Goal: Task Accomplishment & Management: Manage account settings

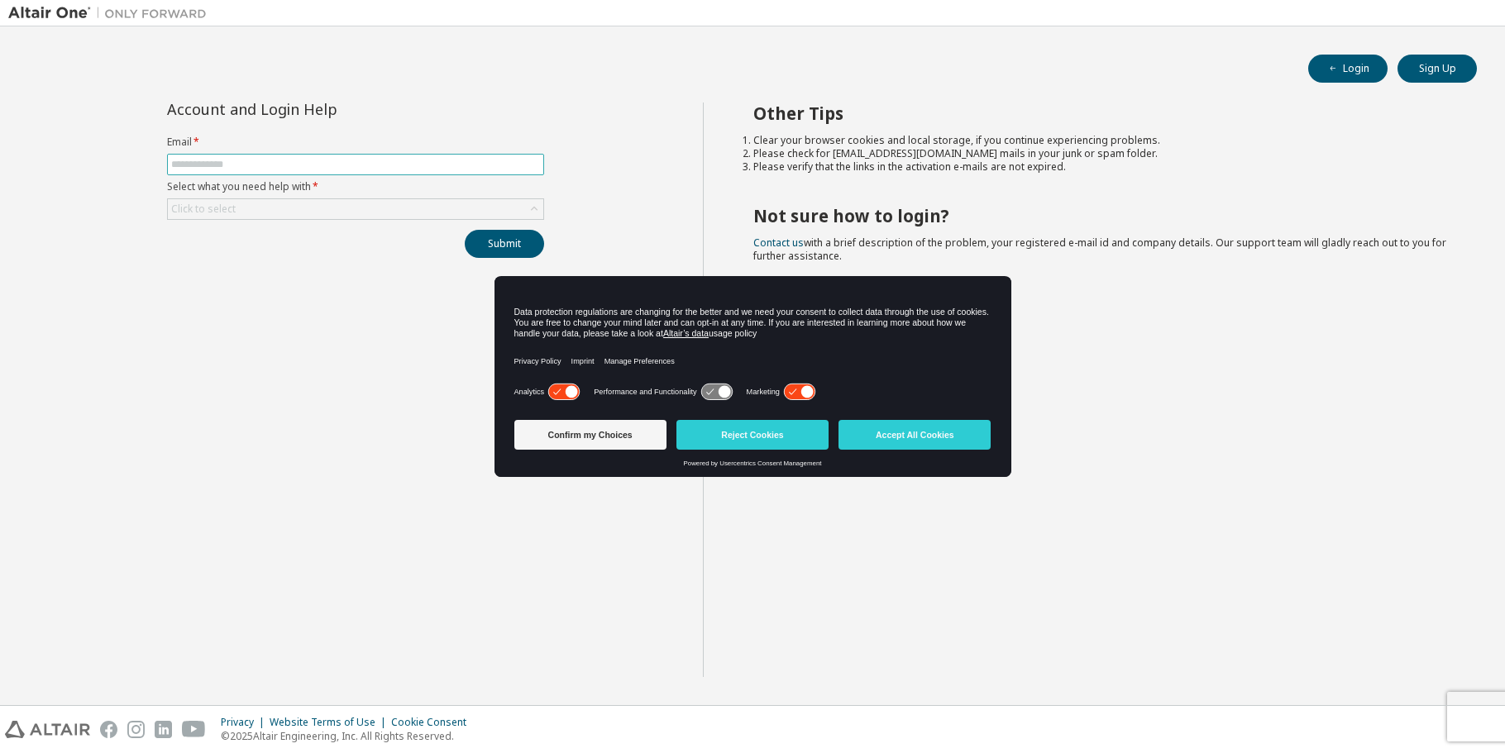
click at [331, 165] on input "text" at bounding box center [355, 164] width 369 height 13
click at [331, 162] on input "text" at bounding box center [355, 164] width 369 height 13
type input "**********"
click at [320, 208] on div "Click to select" at bounding box center [355, 209] width 375 height 20
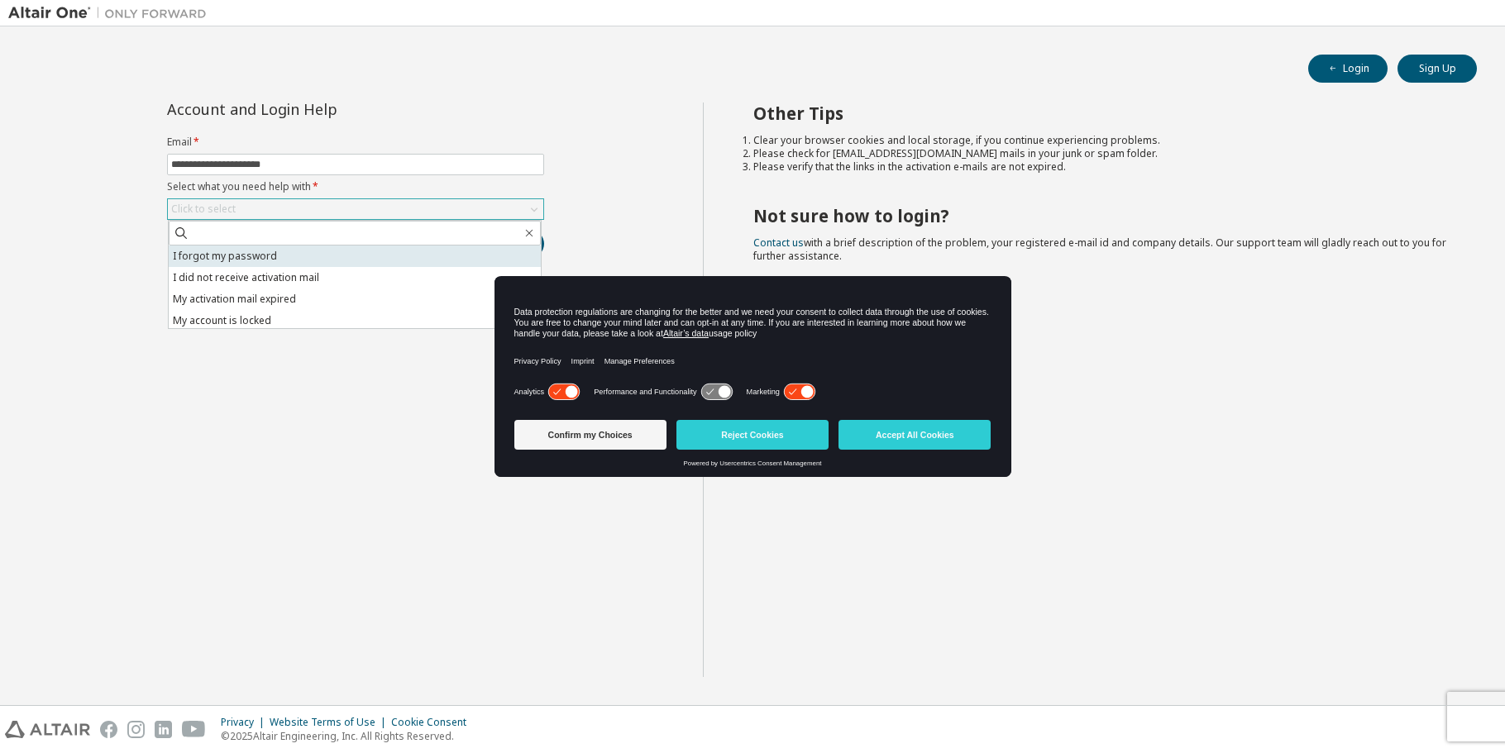
click at [236, 261] on li "I forgot my password" at bounding box center [355, 257] width 372 height 22
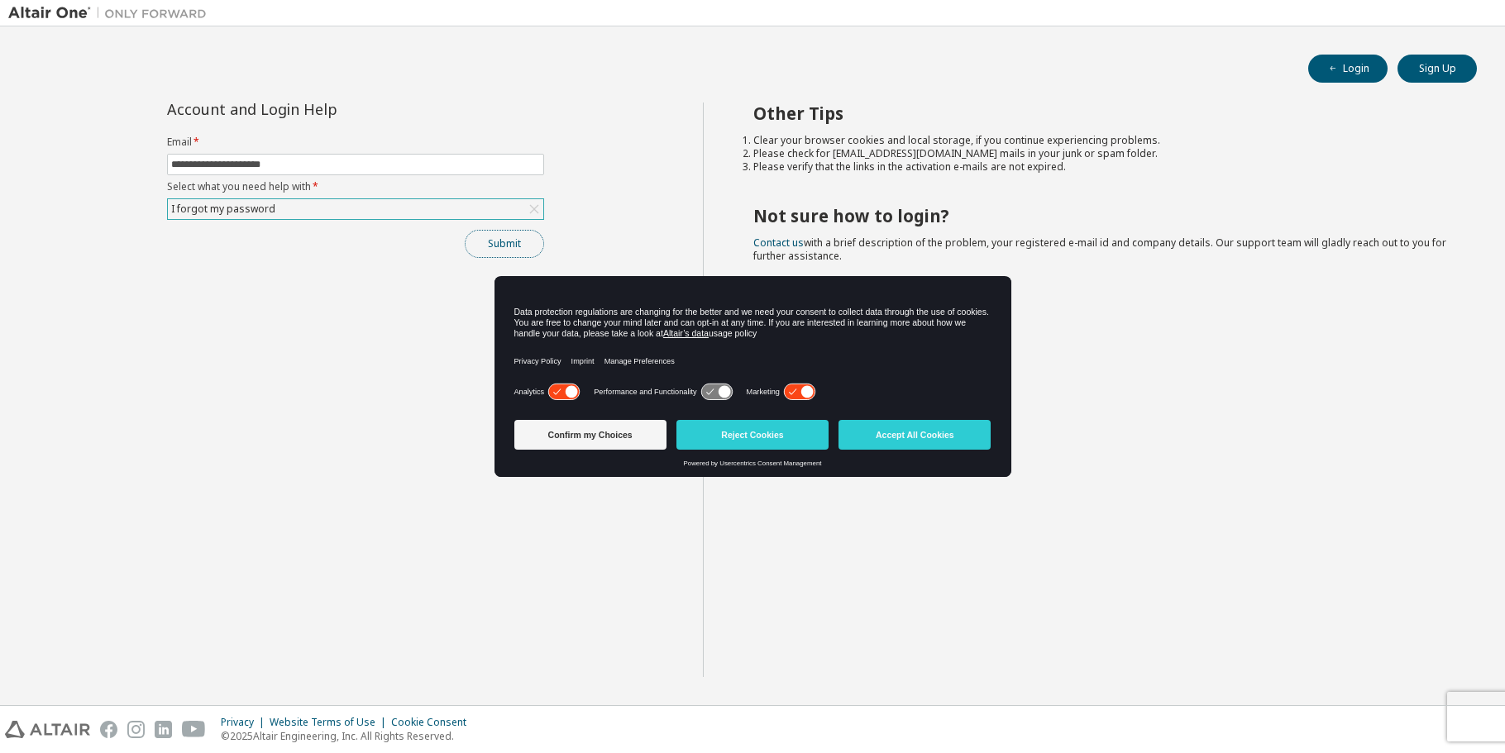
click at [487, 239] on button "Submit" at bounding box center [504, 244] width 79 height 28
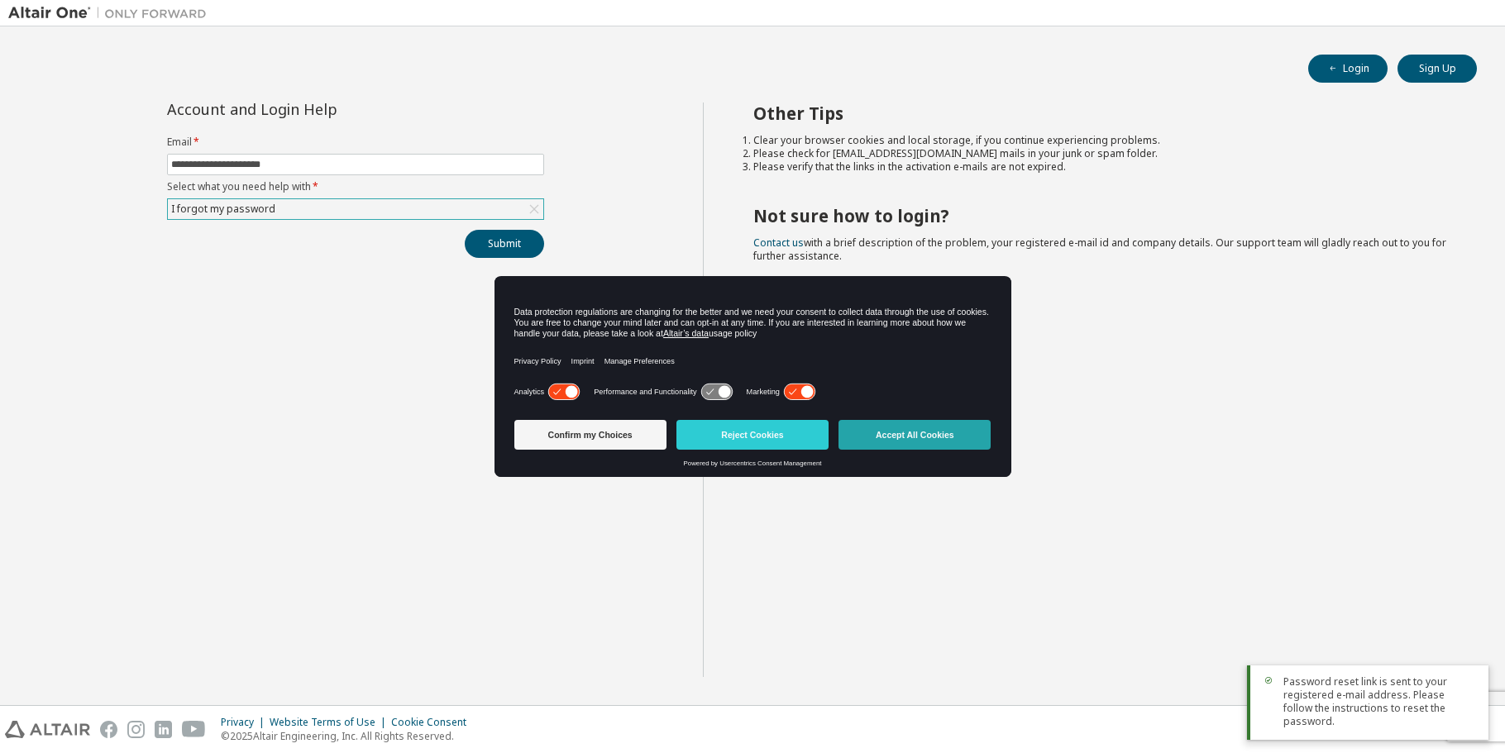
click at [901, 442] on button "Accept All Cookies" at bounding box center [915, 435] width 152 height 30
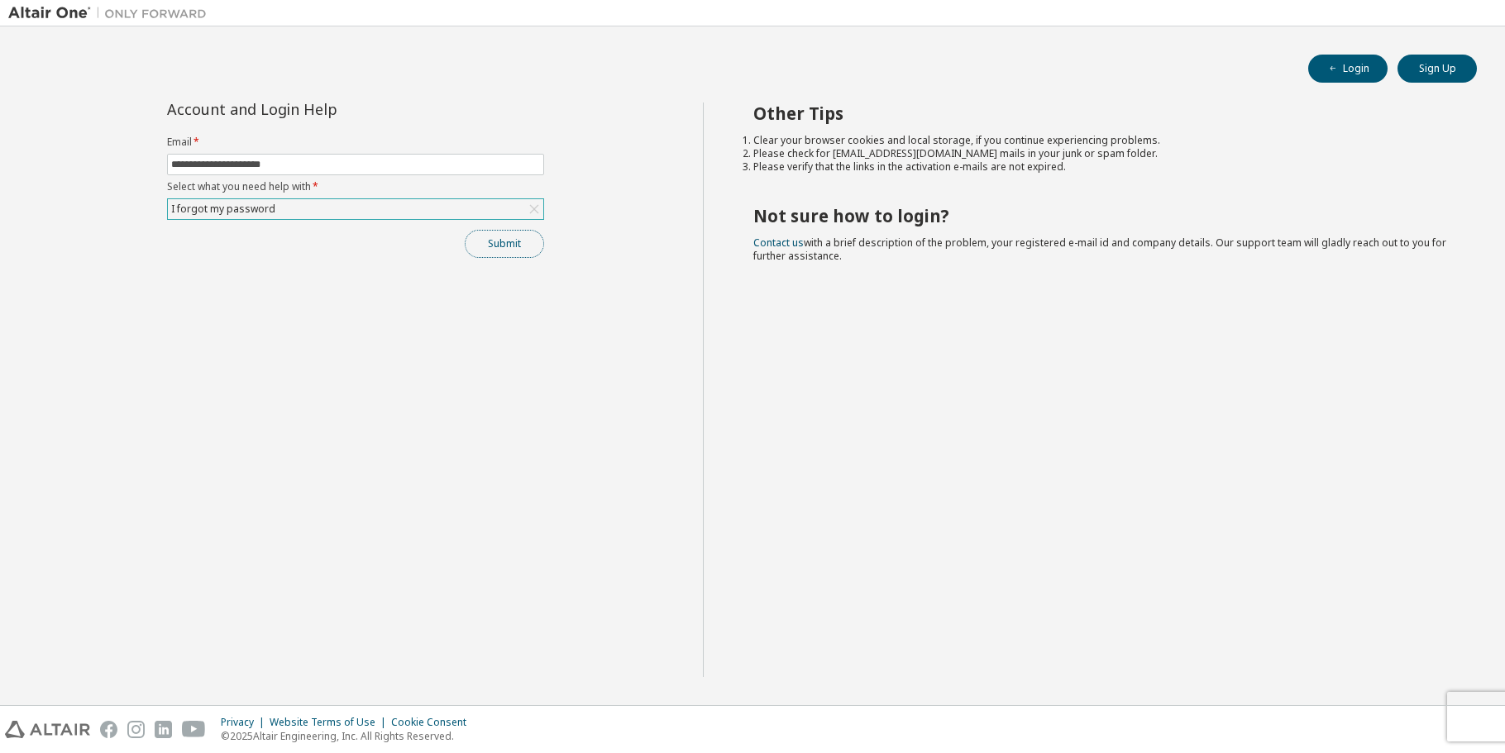
click at [504, 248] on button "Submit" at bounding box center [504, 244] width 79 height 28
